Goal: Information Seeking & Learning: Learn about a topic

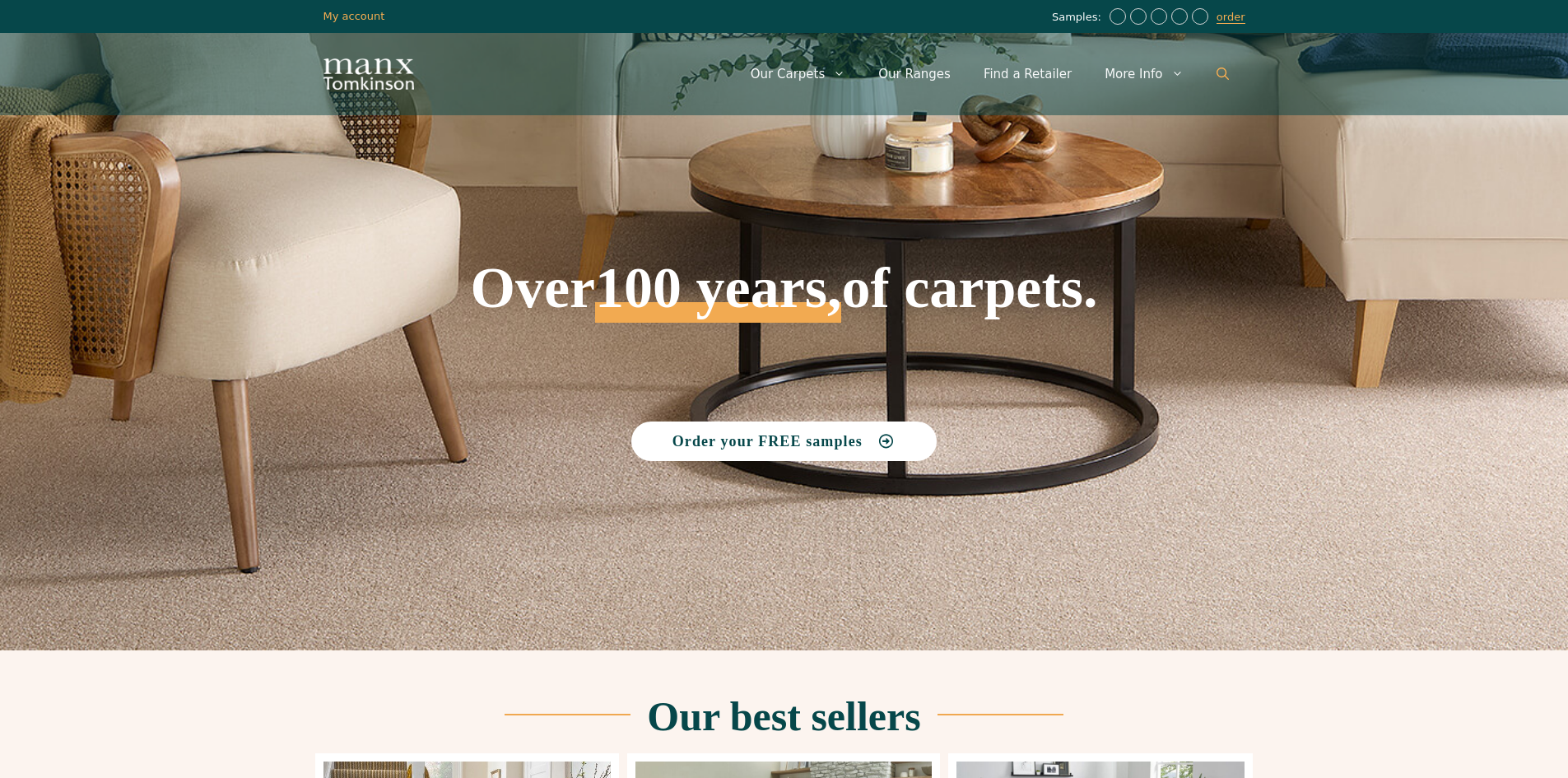
click at [1220, 71] on icon "Open Search Bar" at bounding box center [1223, 73] width 12 height 12
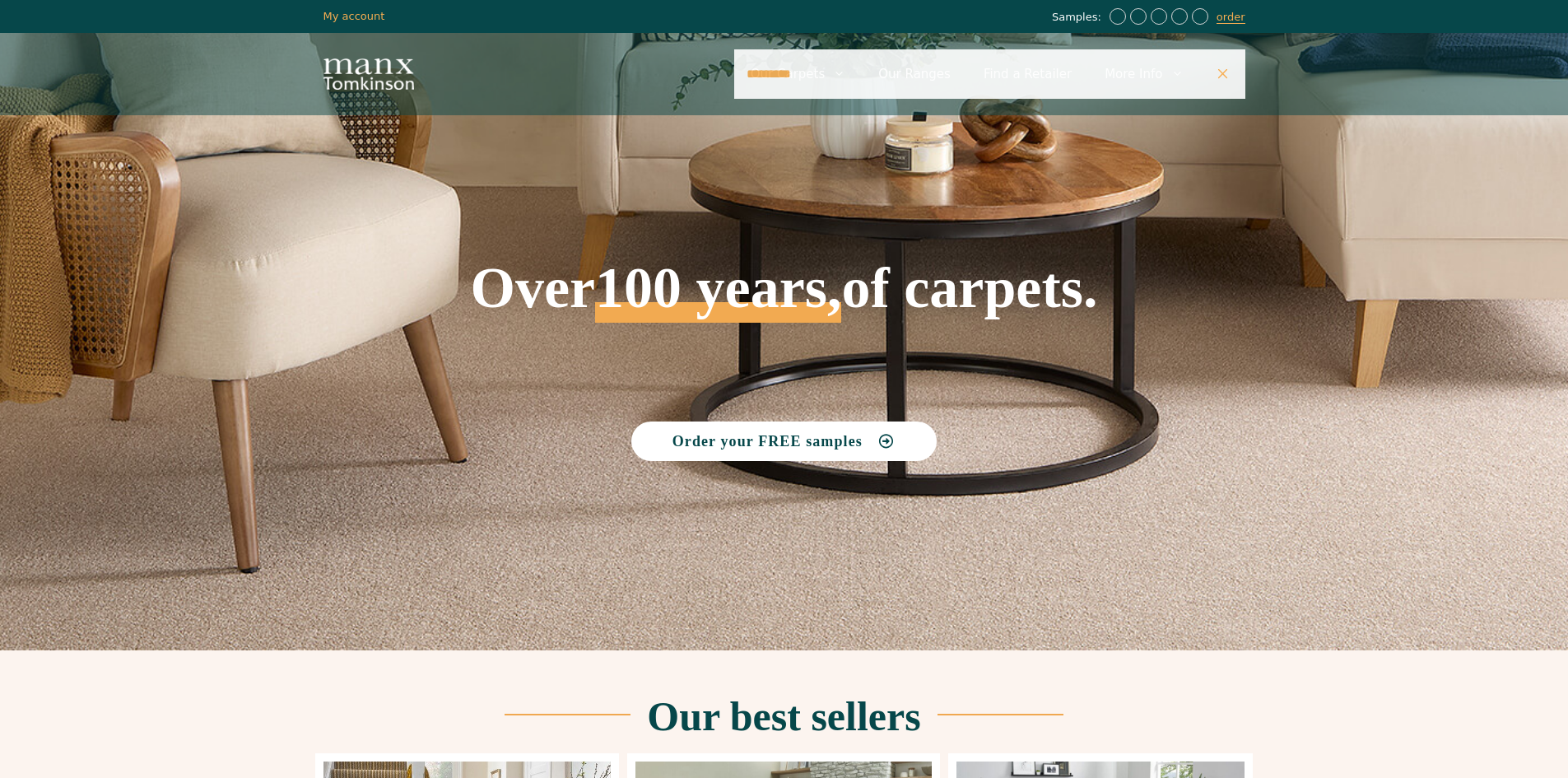
type input "**********"
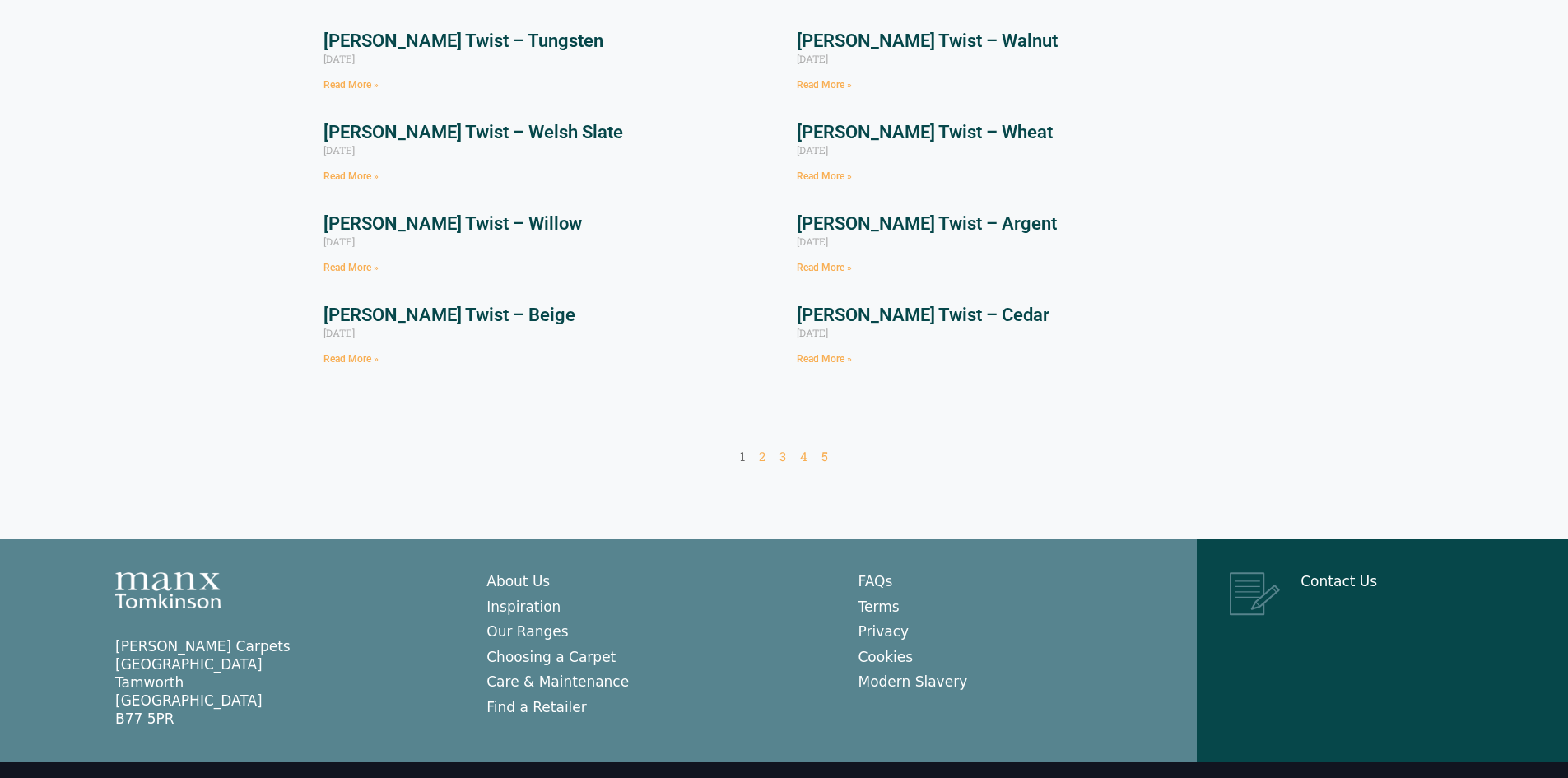
scroll to position [382, 0]
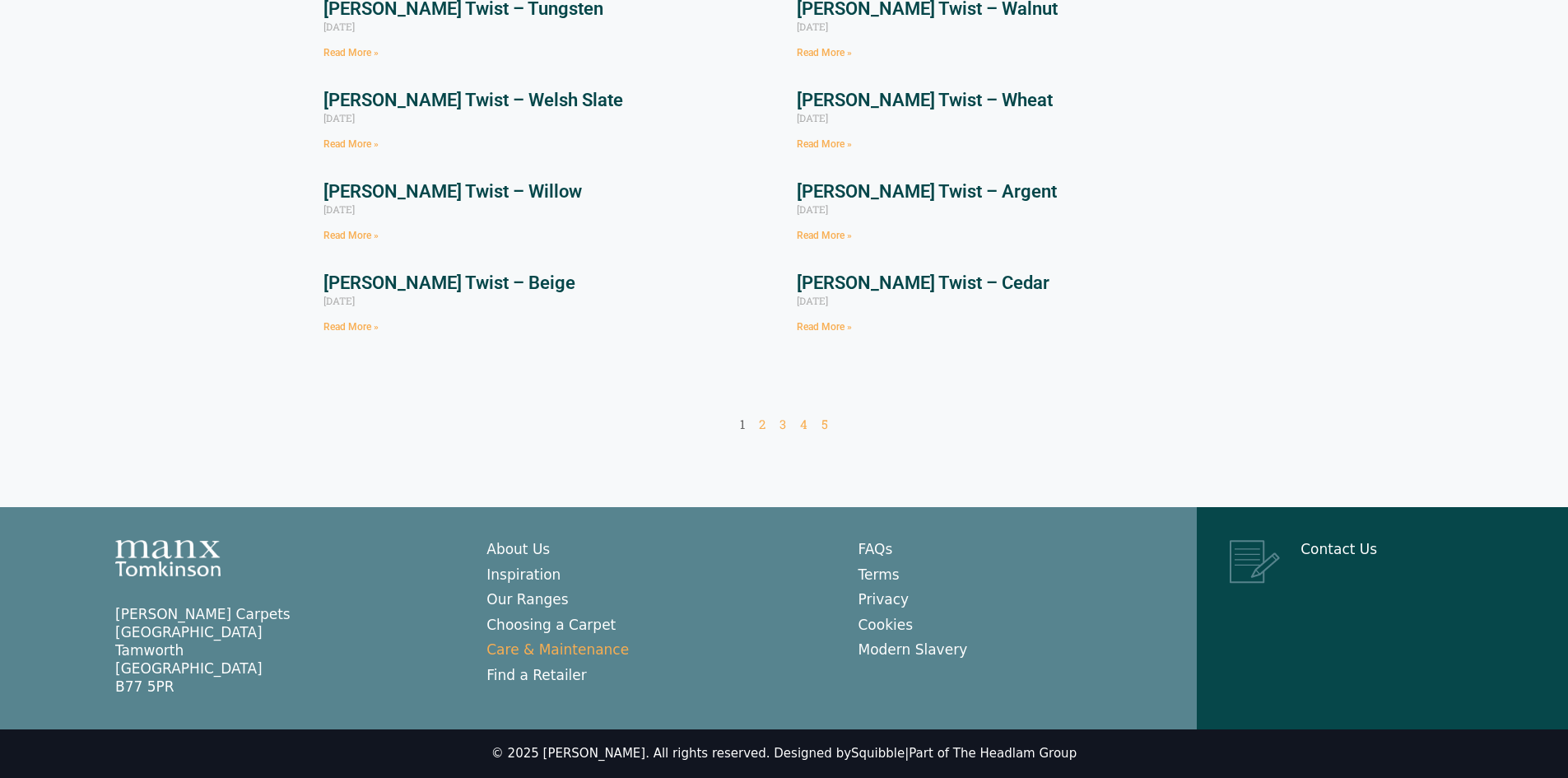
click at [573, 649] on link "Care & Maintenance" at bounding box center [558, 649] width 143 height 17
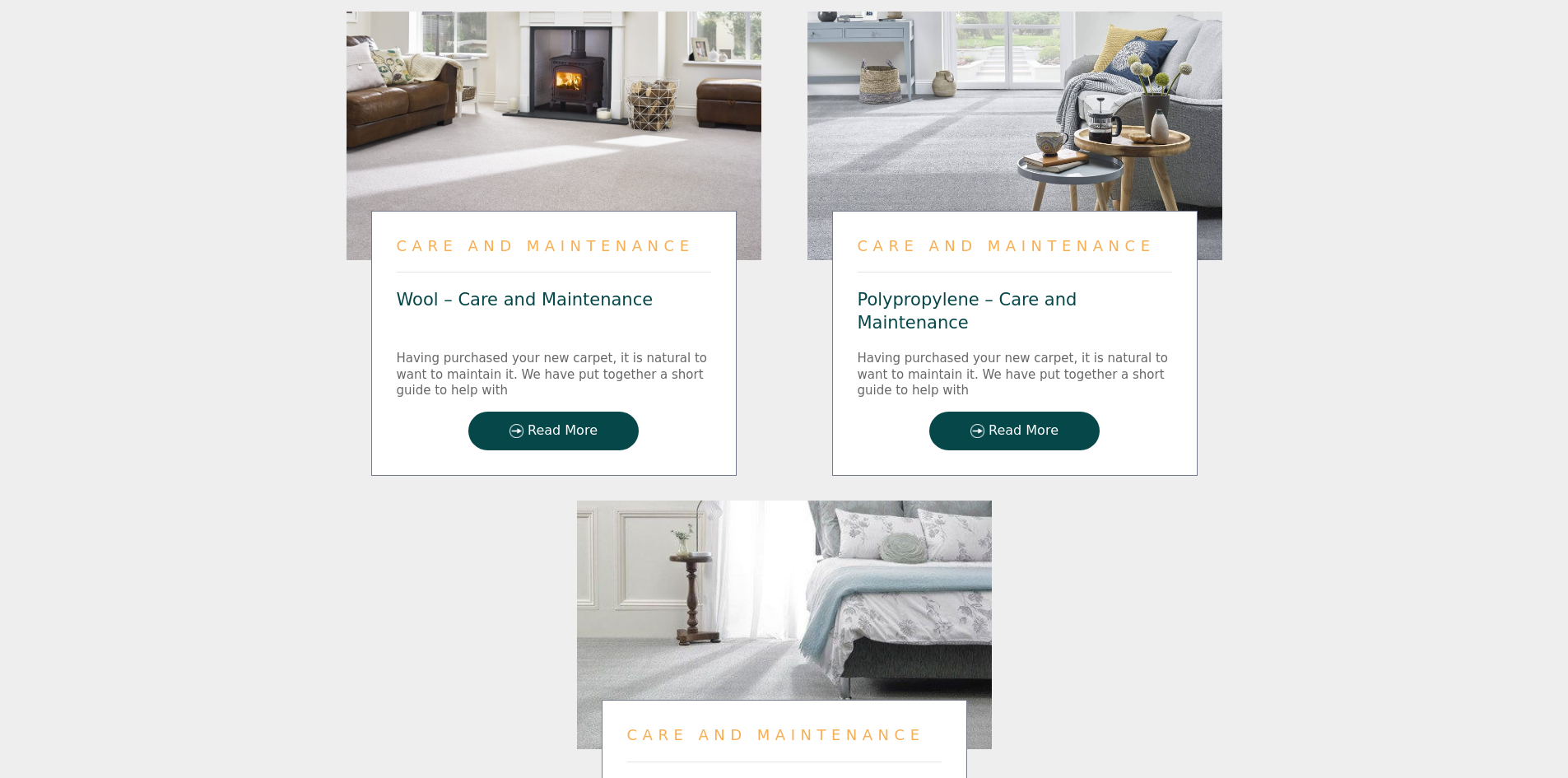
scroll to position [2059, 0]
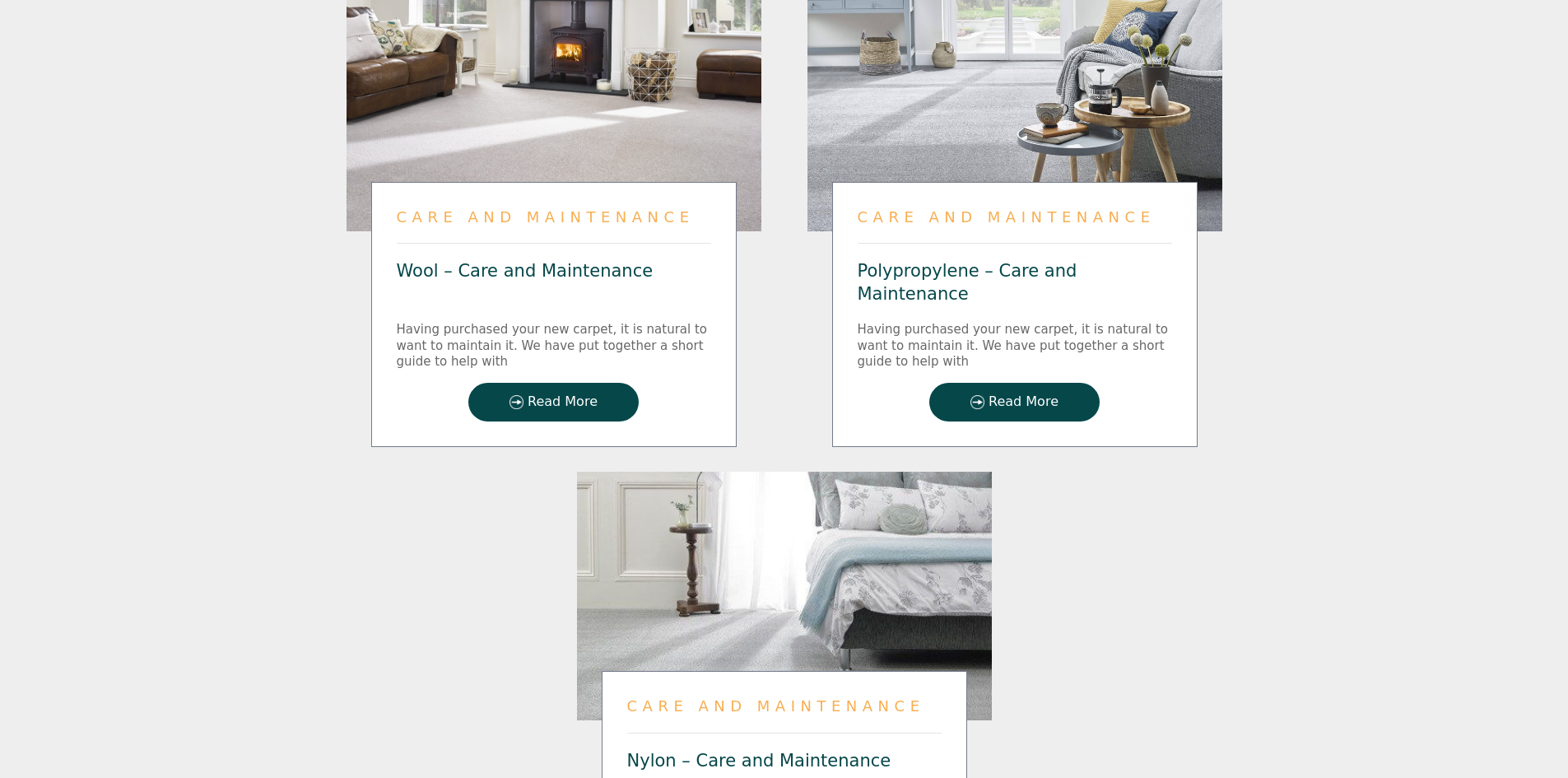
click at [545, 396] on span "Read More" at bounding box center [563, 403] width 70 height 14
